Goal: Navigation & Orientation: Understand site structure

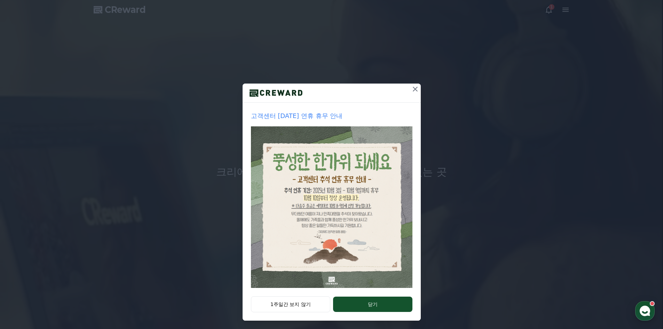
drag, startPoint x: 371, startPoint y: 304, endPoint x: 367, endPoint y: 295, distance: 10.3
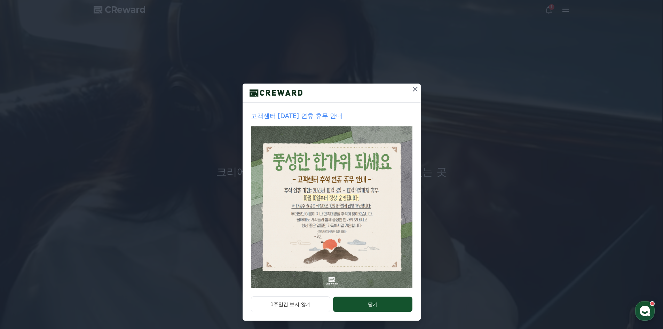
click at [371, 304] on button "닫기" at bounding box center [372, 304] width 79 height 15
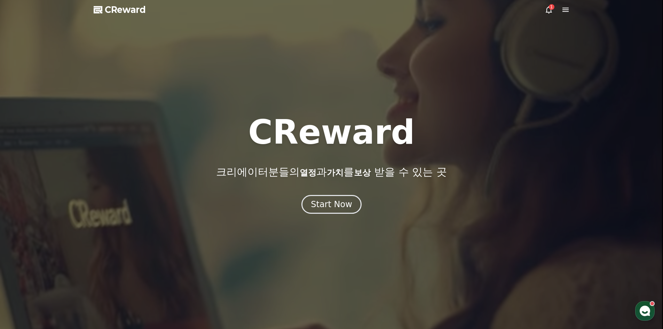
click at [329, 195] on div "CReward 크리에이터분들의 열정 과 가치 를 보상 받을 수 있는 곳 Start Now" at bounding box center [331, 165] width 663 height 98
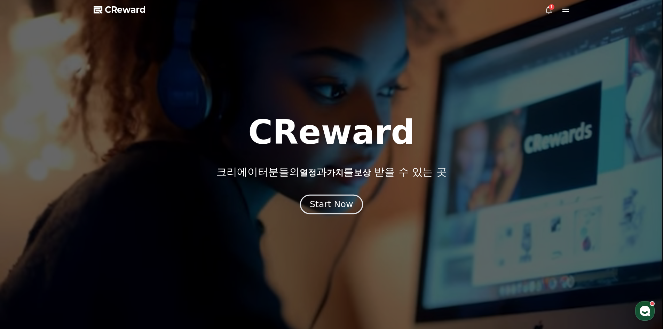
click at [333, 204] on div "Start Now" at bounding box center [331, 204] width 43 height 12
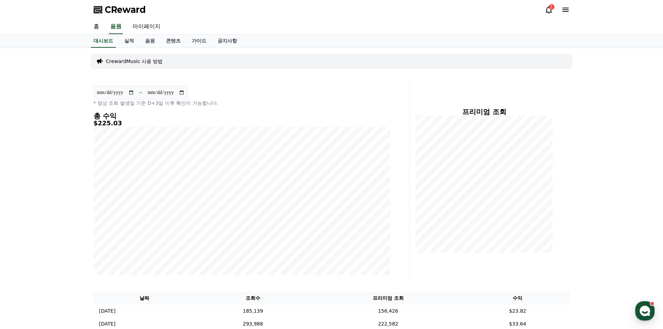
drag, startPoint x: 557, startPoint y: 242, endPoint x: 543, endPoint y: 279, distance: 39.1
click at [124, 40] on link "실적" at bounding box center [129, 40] width 21 height 13
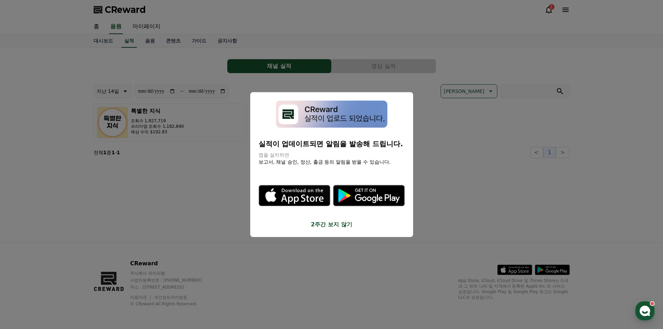
click at [369, 71] on button "close modal" at bounding box center [331, 164] width 663 height 329
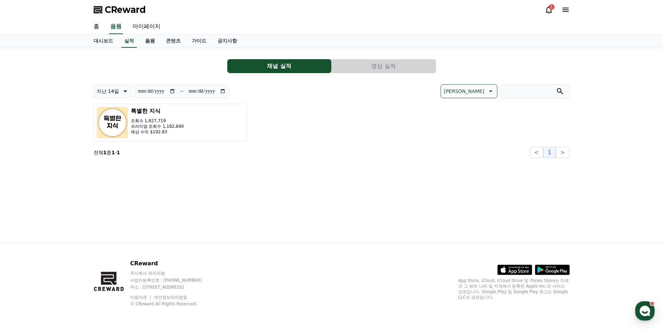
click at [153, 45] on link "음원" at bounding box center [150, 40] width 21 height 13
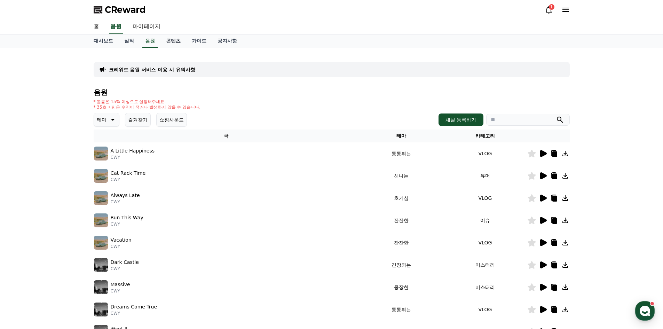
click at [167, 46] on link "콘텐츠" at bounding box center [174, 40] width 26 height 13
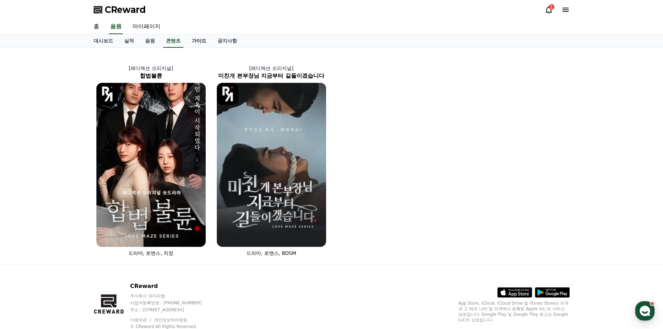
click at [203, 44] on link "가이드" at bounding box center [199, 40] width 26 height 13
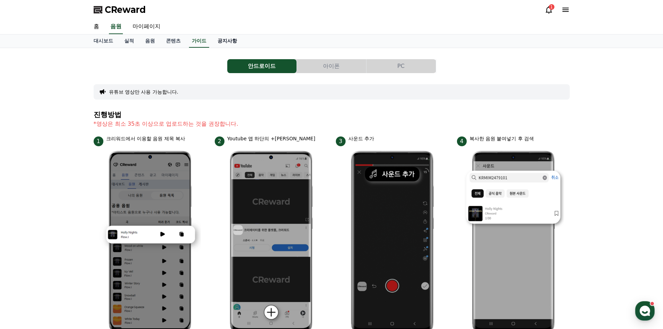
click at [235, 40] on link "공지사항" at bounding box center [227, 40] width 31 height 13
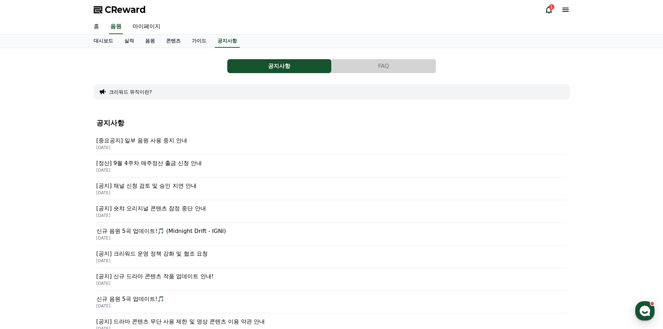
click at [98, 31] on link "홈" at bounding box center [96, 26] width 17 height 15
